Goal: Transaction & Acquisition: Purchase product/service

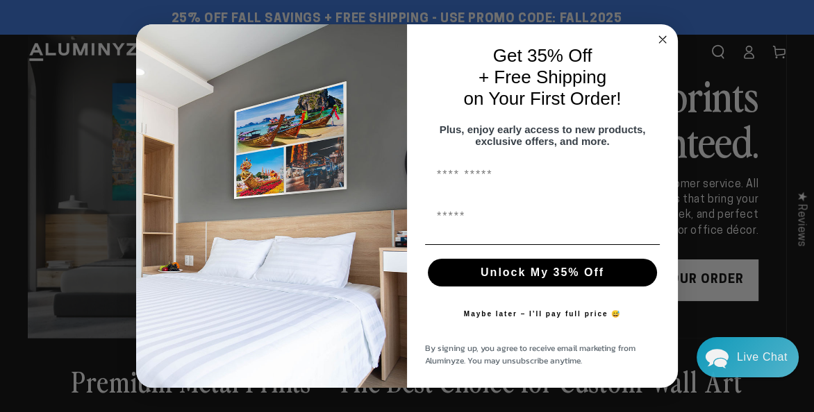
drag, startPoint x: 549, startPoint y: 19, endPoint x: 607, endPoint y: 19, distance: 58.3
click at [662, 32] on circle "Close dialog" at bounding box center [663, 40] width 16 height 16
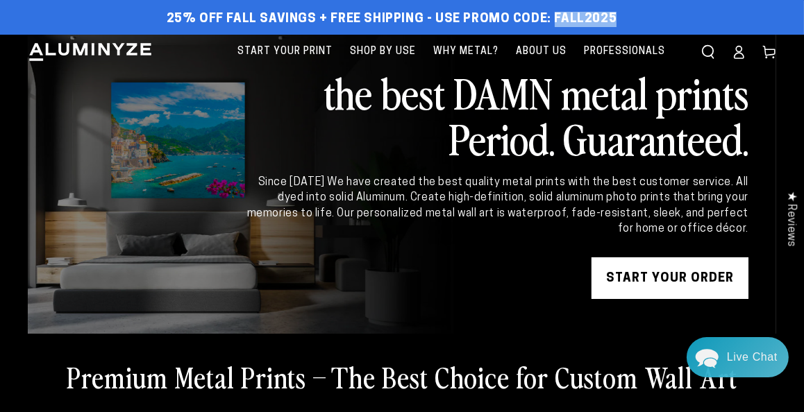
drag, startPoint x: 592, startPoint y: 17, endPoint x: 628, endPoint y: 20, distance: 36.9
click at [628, 20] on div "25% off FALL Savings + Free Shipping - Use Promo Code: FALL2025 25% OFF - Code:…" at bounding box center [392, 19] width 728 height 25
click at [667, 278] on link "START YOUR Order" at bounding box center [670, 279] width 157 height 42
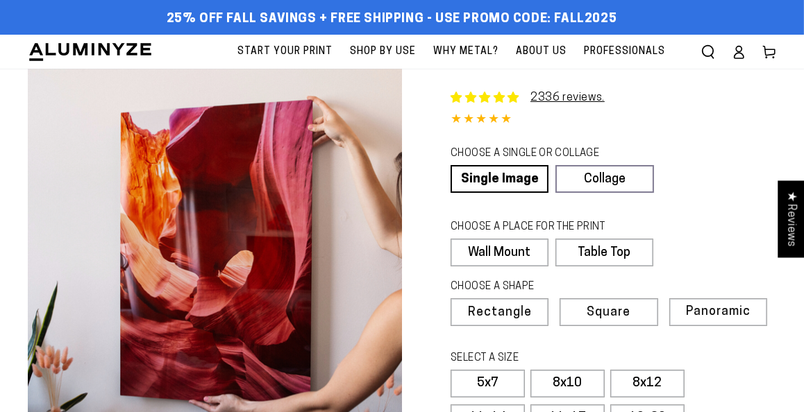
select select "**********"
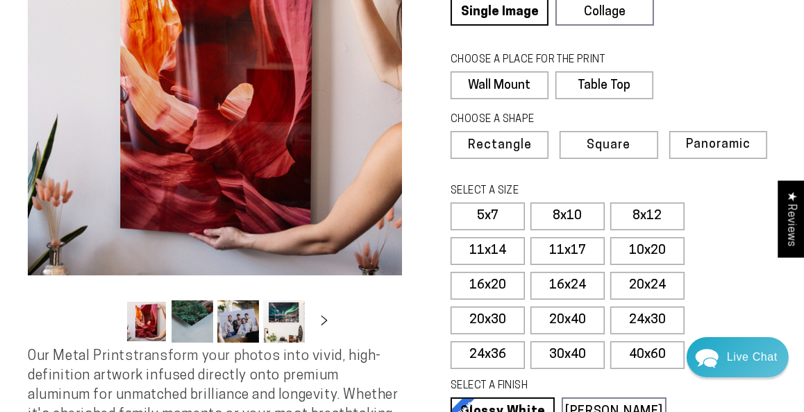
scroll to position [189, 0]
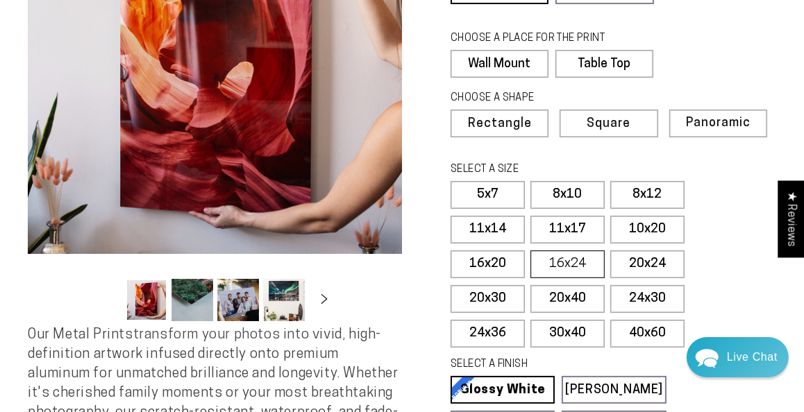
click at [576, 258] on label "16x24" at bounding box center [568, 265] width 74 height 28
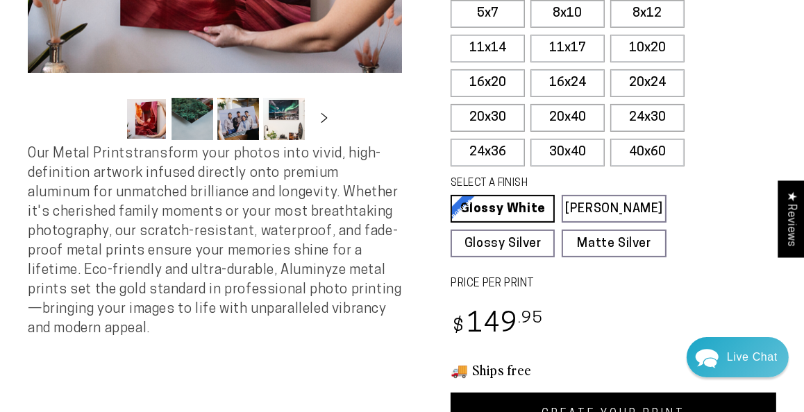
scroll to position [378, 0]
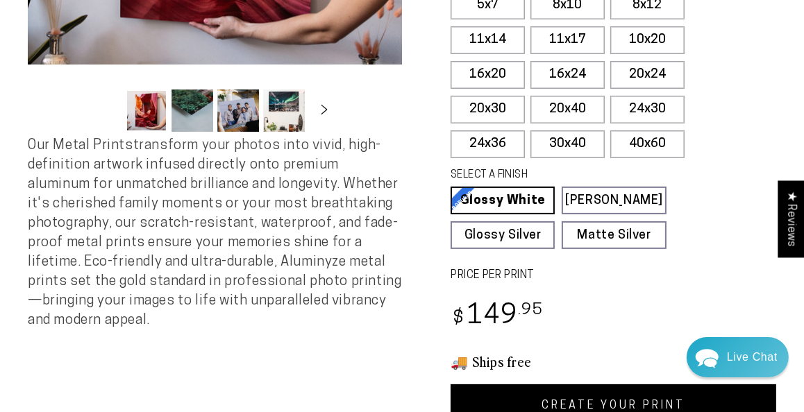
click at [718, 251] on div "SELECT A FINISH Learn more Glossy White Glossy White Our bright white glossy su…" at bounding box center [614, 212] width 326 height 94
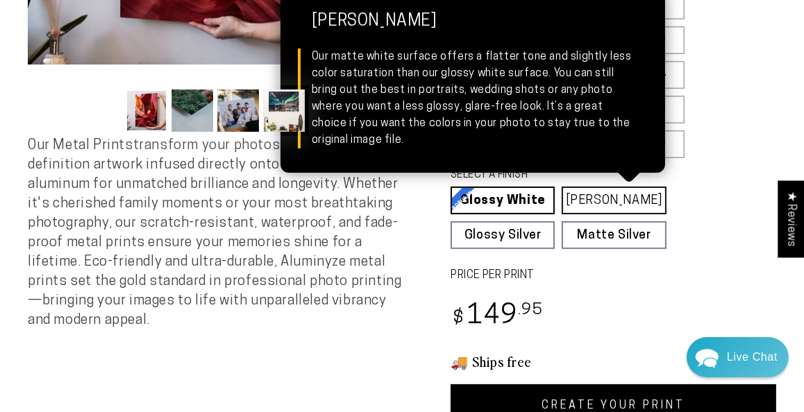
click at [634, 197] on link "Matte White Matte White Our matte white surface offers a flatter tone and sligh…" at bounding box center [614, 201] width 104 height 28
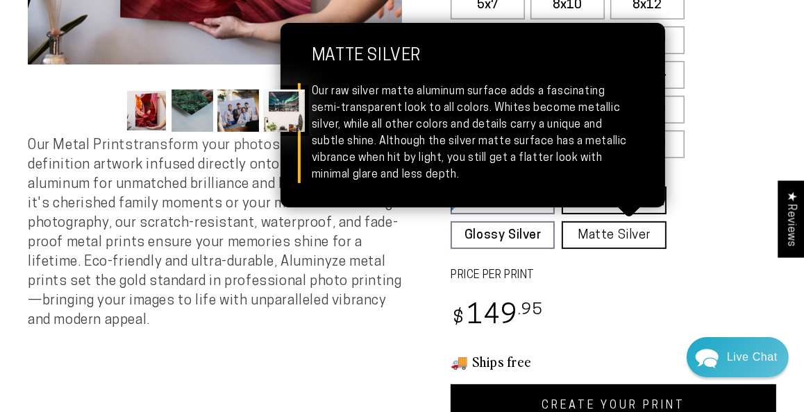
click at [596, 228] on link "Matte Silver Matte Silver Our raw silver matte aluminum surface adds a fascinat…" at bounding box center [614, 236] width 104 height 28
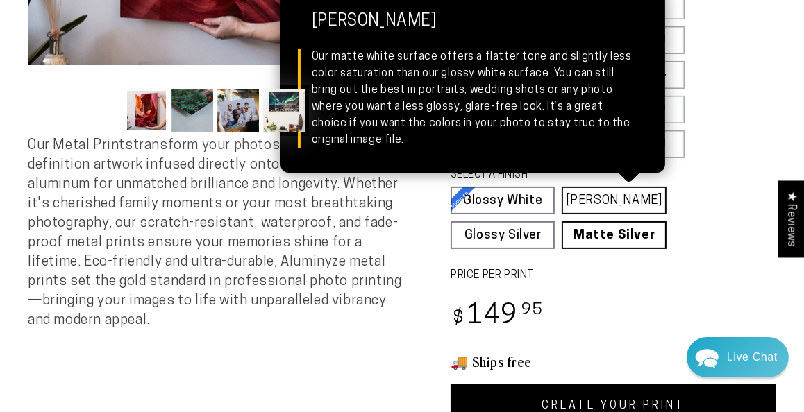
click at [626, 194] on link "Matte White Matte White Our matte white surface offers a flatter tone and sligh…" at bounding box center [614, 201] width 104 height 28
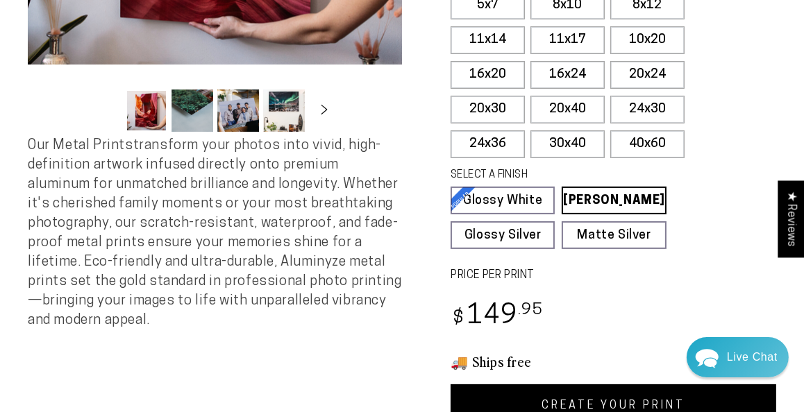
click at [601, 399] on link "CREATE YOUR PRINT" at bounding box center [614, 406] width 326 height 43
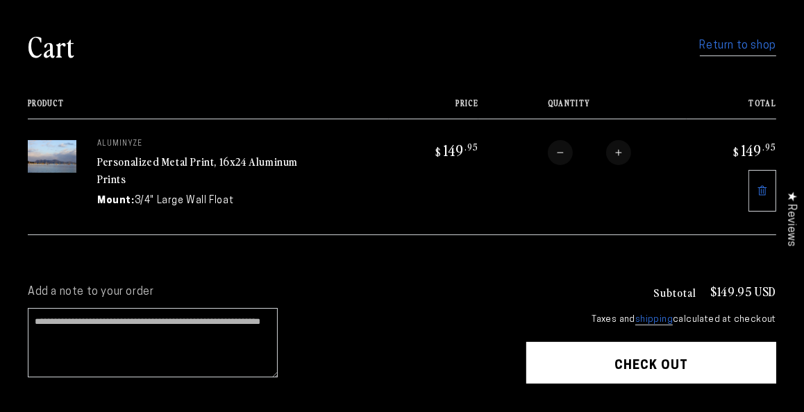
scroll to position [189, 0]
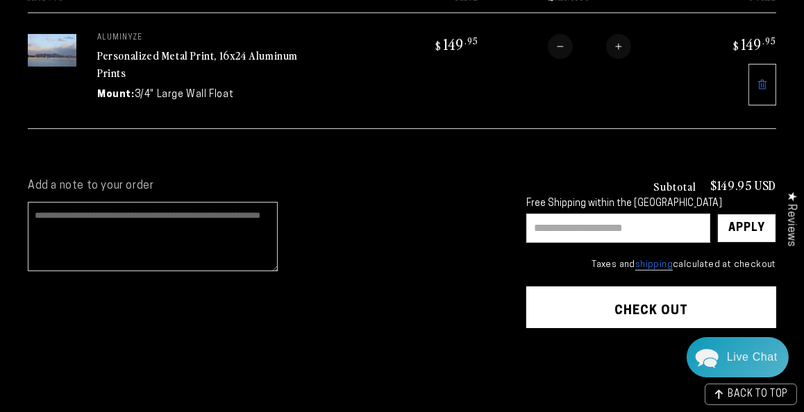
click at [199, 233] on textarea "Add a note to your order" at bounding box center [153, 236] width 250 height 69
click at [551, 221] on input "text" at bounding box center [618, 228] width 184 height 29
paste input "********"
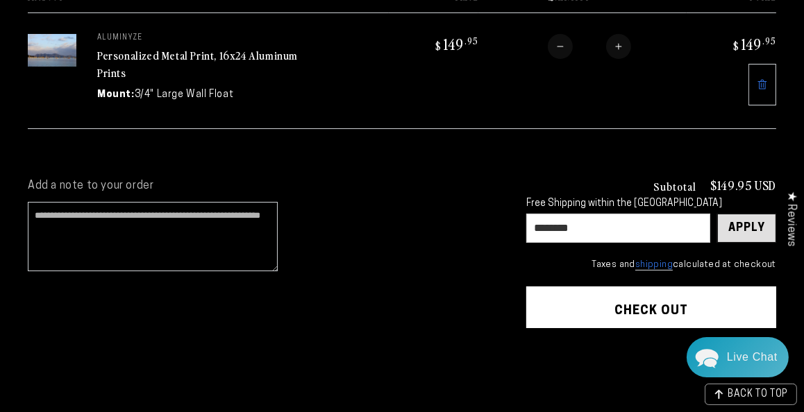
type input "********"
click at [753, 230] on div "Apply" at bounding box center [746, 229] width 37 height 28
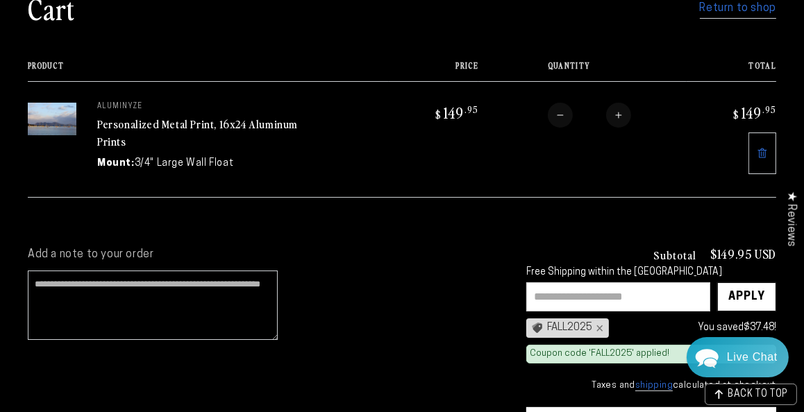
scroll to position [0, 0]
